Goal: Information Seeking & Learning: Get advice/opinions

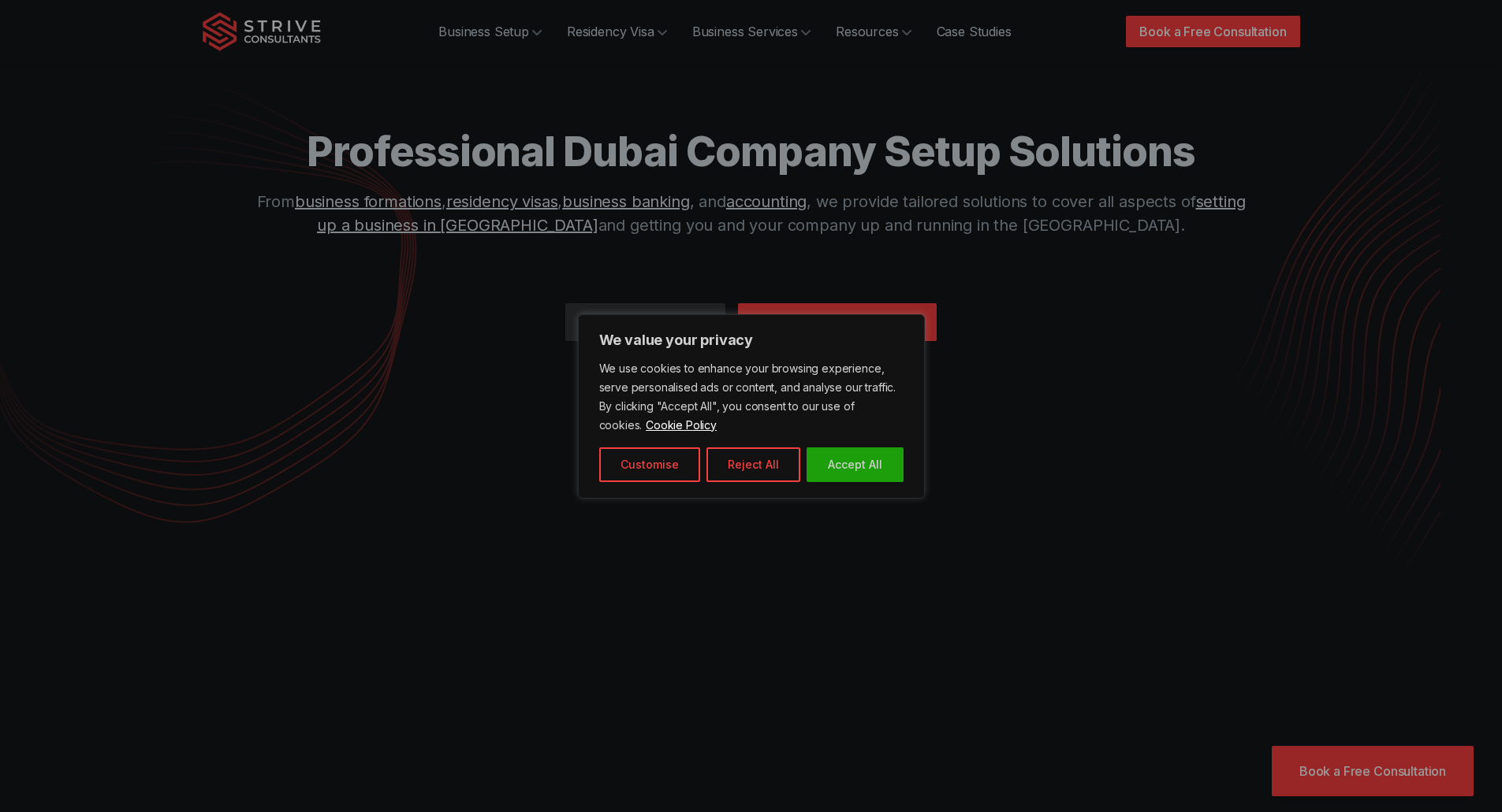
click at [747, 454] on button "Reject All" at bounding box center [753, 465] width 94 height 34
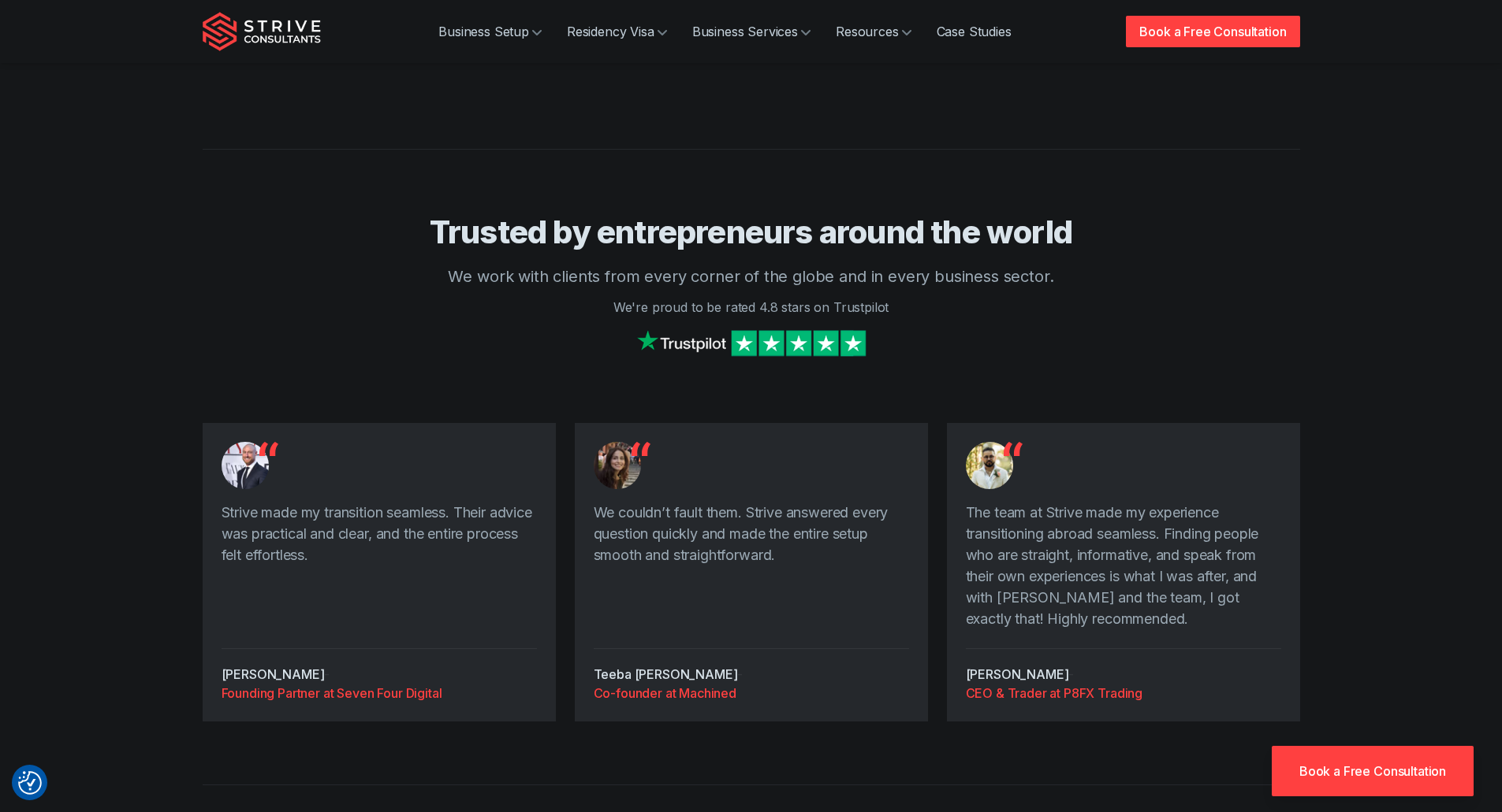
scroll to position [4097, 0]
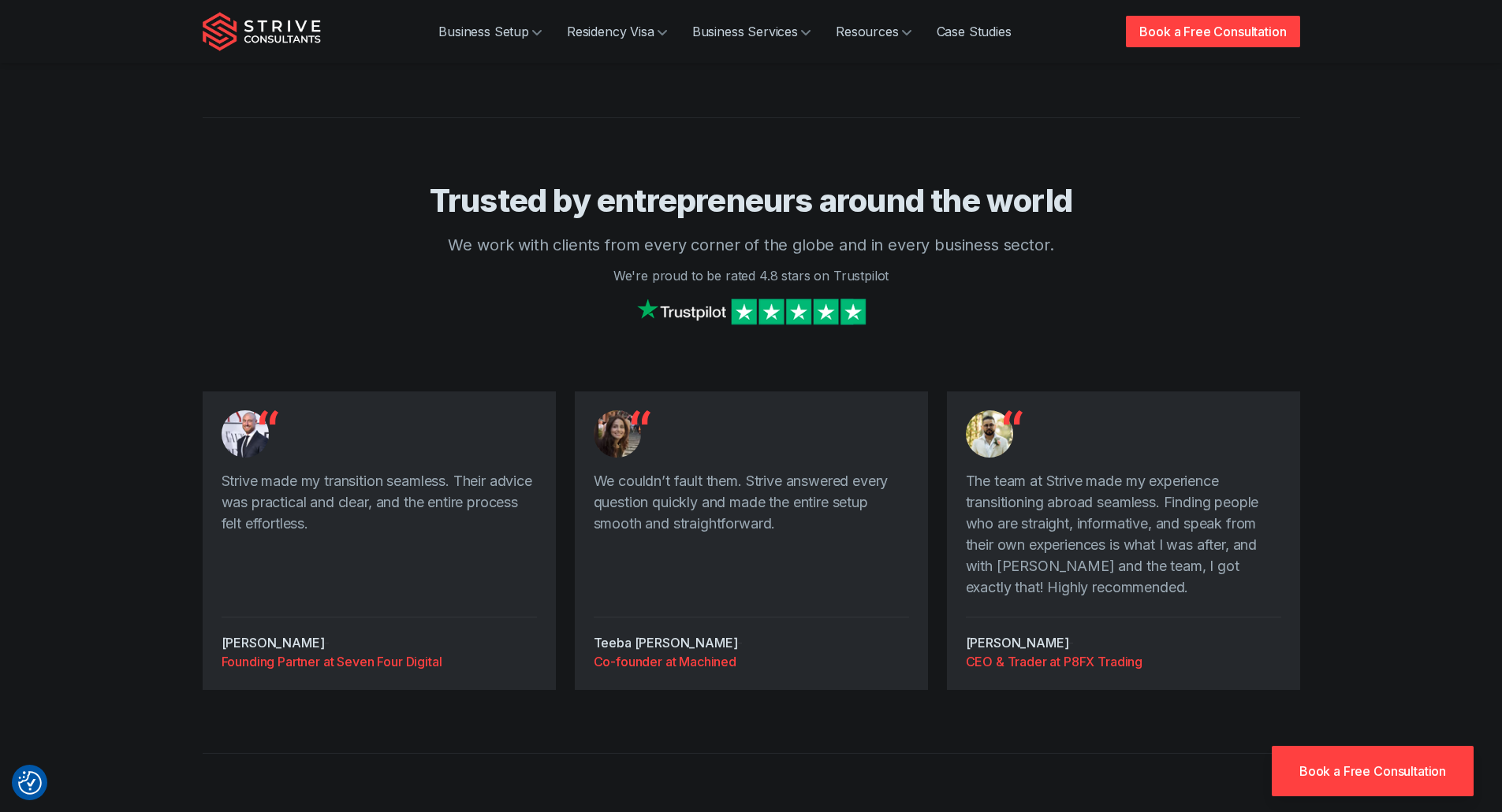
drag, startPoint x: 684, startPoint y: 573, endPoint x: 592, endPoint y: 581, distance: 92.3
click at [592, 581] on div "We couldn’t fault them. Strive answered every question quickly and made the ent…" at bounding box center [751, 541] width 353 height 299
click at [596, 635] on cite "Teeba [PERSON_NAME]" at bounding box center [666, 643] width 145 height 16
drag, startPoint x: 592, startPoint y: 581, endPoint x: 672, endPoint y: 585, distance: 80.1
click at [672, 585] on div "We couldn’t fault them. Strive answered every question quickly and made the ent…" at bounding box center [751, 541] width 353 height 299
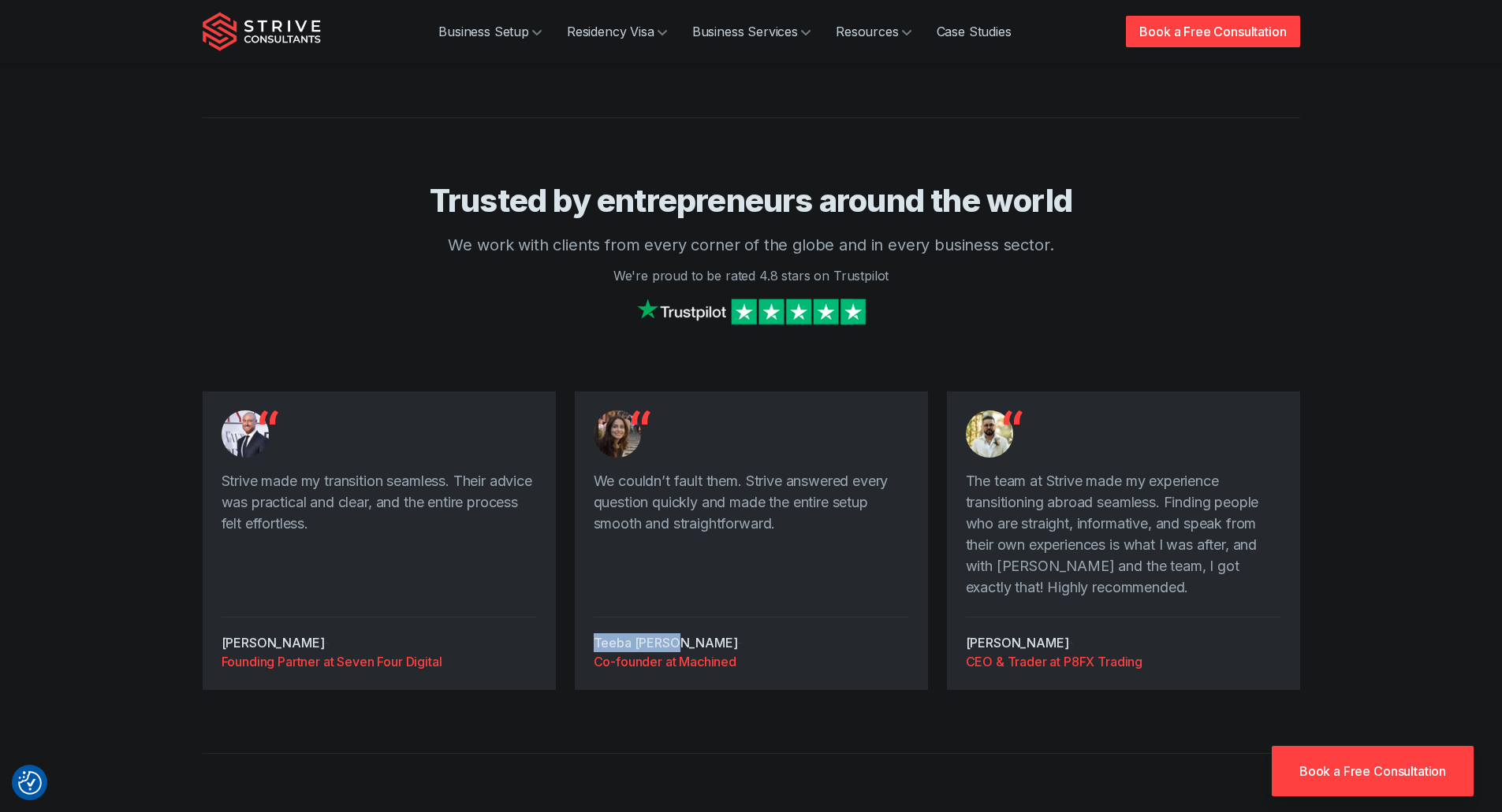
copy cite "Teeba [PERSON_NAME]"
drag, startPoint x: 329, startPoint y: 577, endPoint x: 210, endPoint y: 576, distance: 119.0
click at [210, 576] on div "Strive made my transition seamless. Their advice was practical and clear, and t…" at bounding box center [379, 541] width 353 height 299
click at [262, 635] on cite "[PERSON_NAME]" at bounding box center [273, 643] width 104 height 16
drag, startPoint x: 222, startPoint y: 580, endPoint x: 307, endPoint y: 579, distance: 85.0
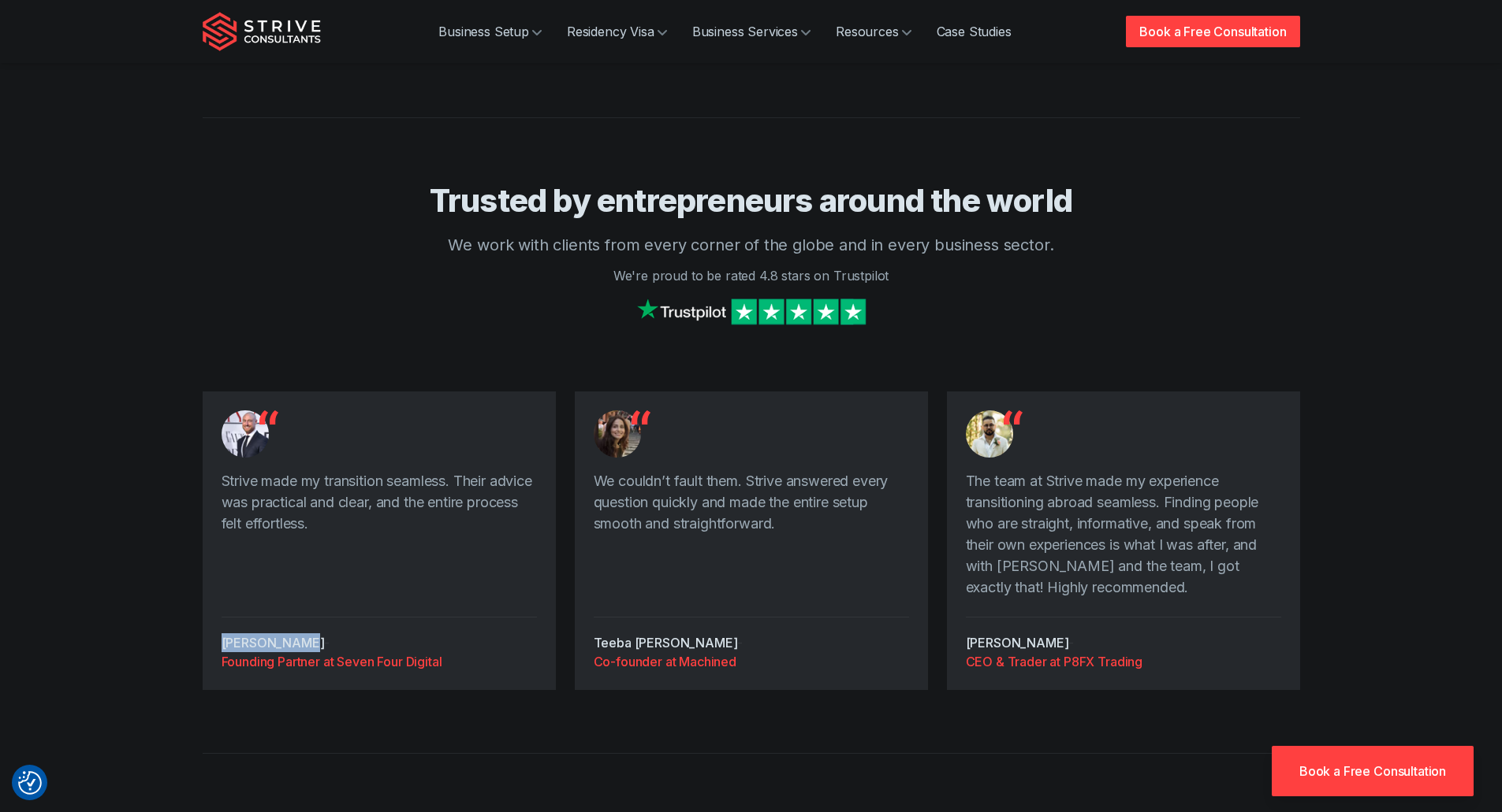
click at [307, 635] on cite "[PERSON_NAME]" at bounding box center [273, 643] width 104 height 16
copy cite "[PERSON_NAME]"
drag, startPoint x: 1038, startPoint y: 578, endPoint x: 966, endPoint y: 577, distance: 72.0
click at [966, 617] on div "[PERSON_NAME] - CEO & Trader at P8FX Trading" at bounding box center [1122, 644] width 315 height 54
copy div "[PERSON_NAME] -"
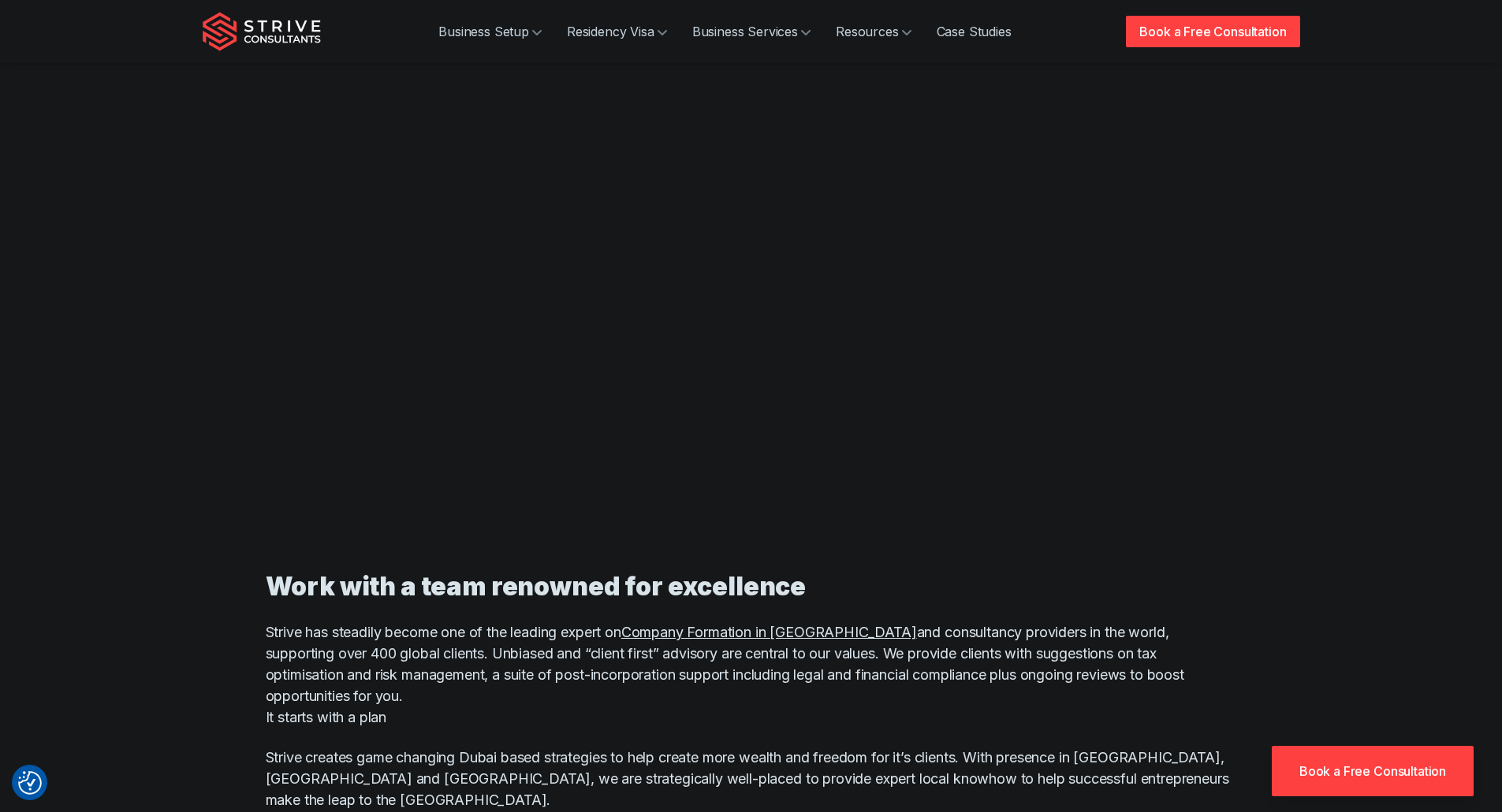
scroll to position [0, 0]
